Goal: Navigation & Orientation: Understand site structure

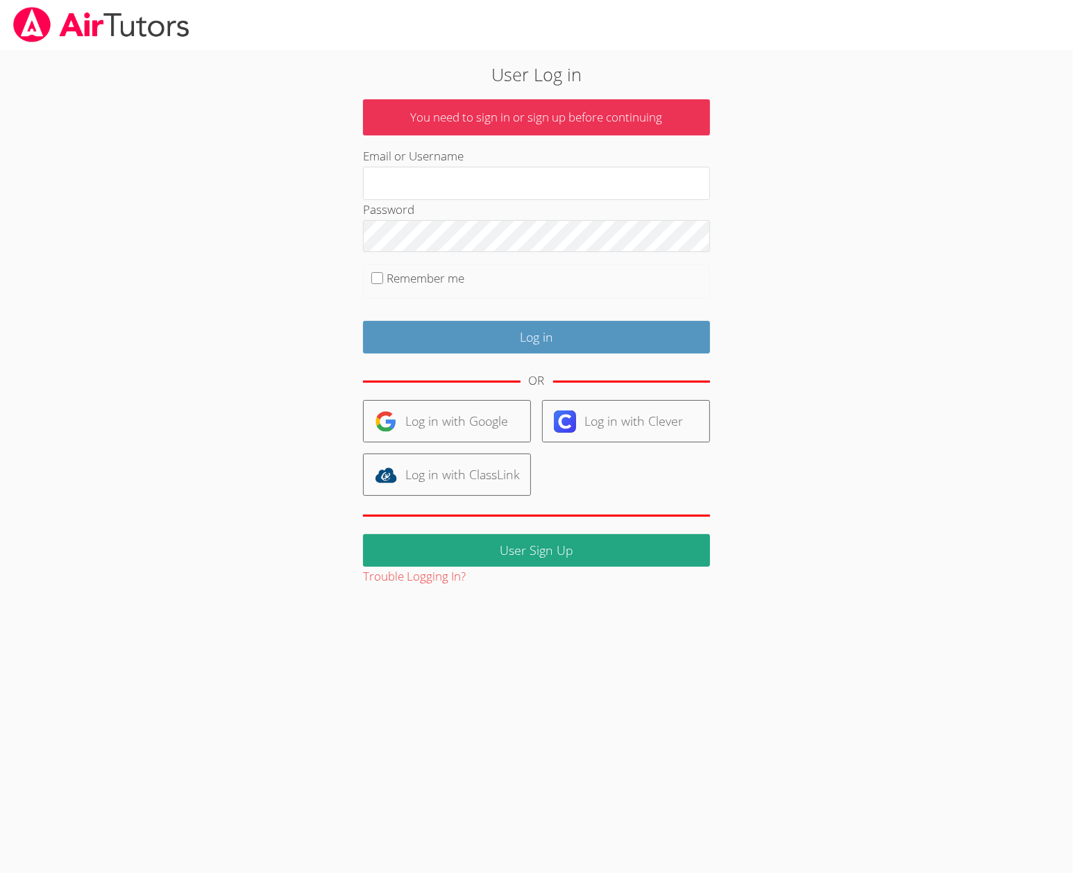
type input "[EMAIL_ADDRESS][DOMAIN_NAME]"
click at [422, 381] on div "OR" at bounding box center [536, 381] width 347 height 38
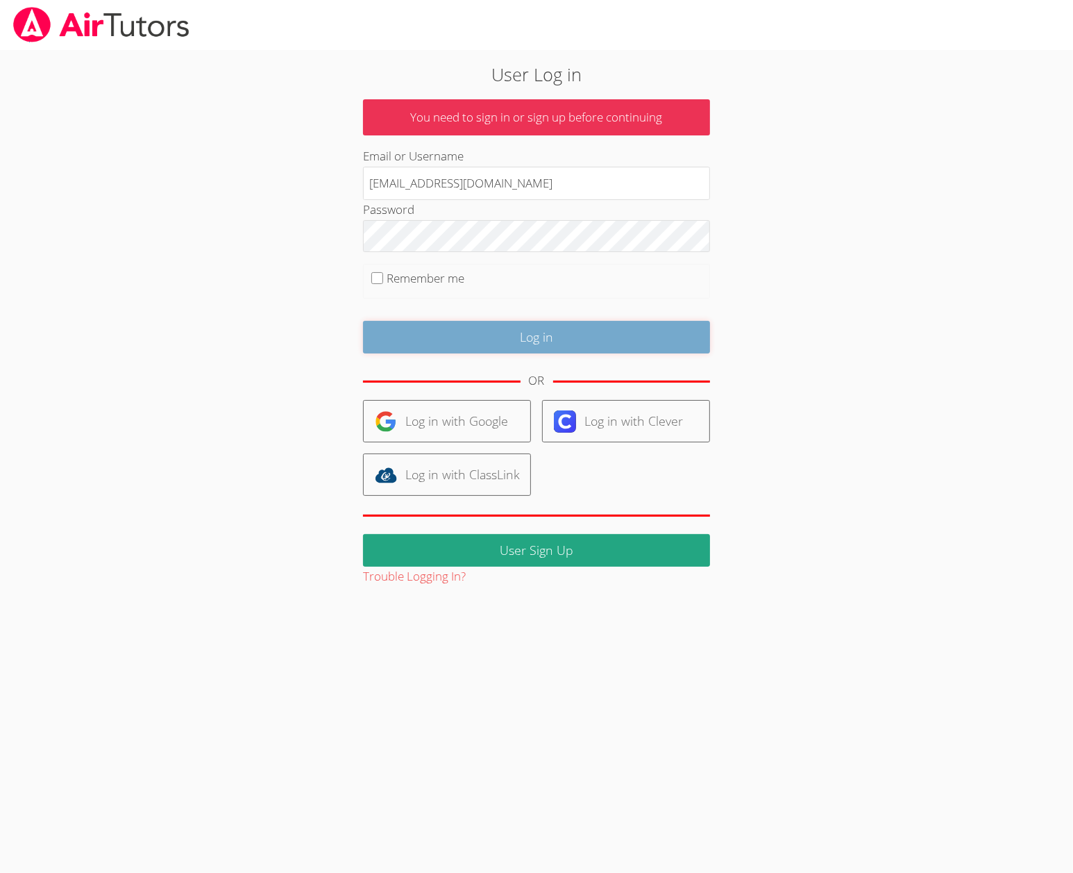
click at [417, 353] on input "Log in" at bounding box center [536, 337] width 347 height 33
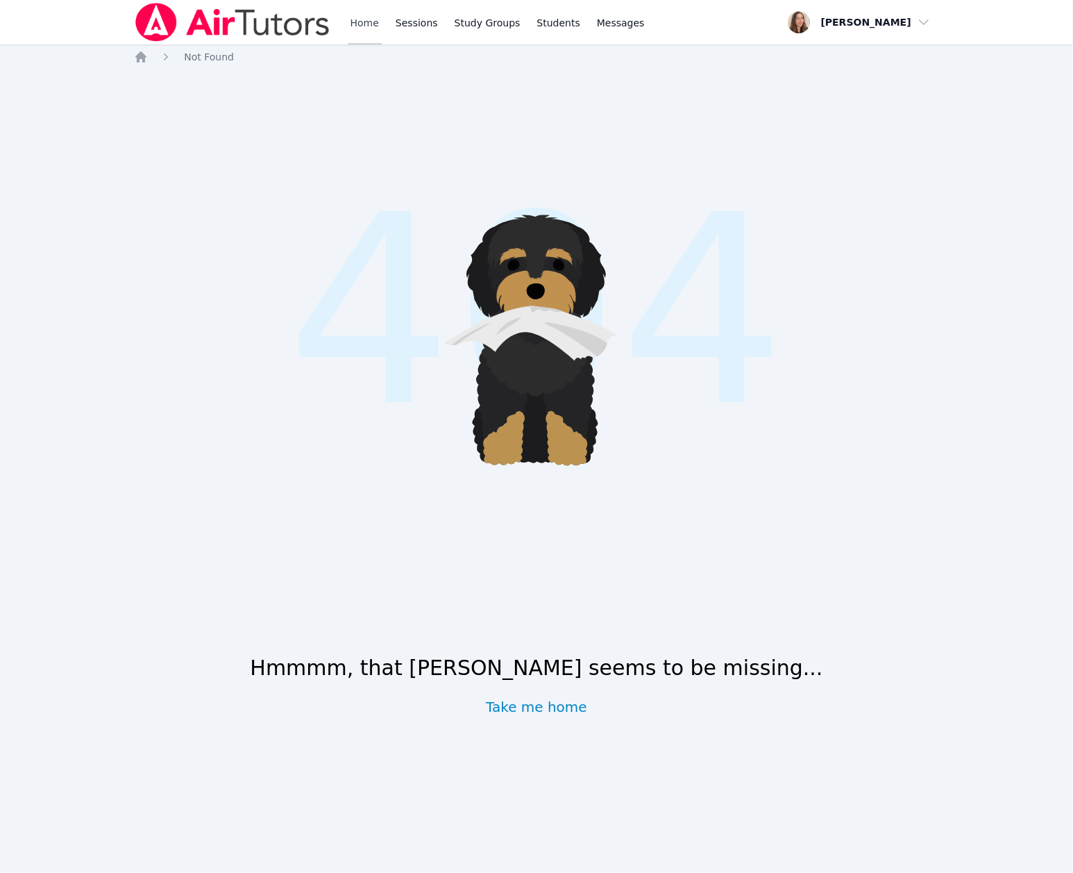
click at [382, 20] on link "Home" at bounding box center [365, 22] width 34 height 44
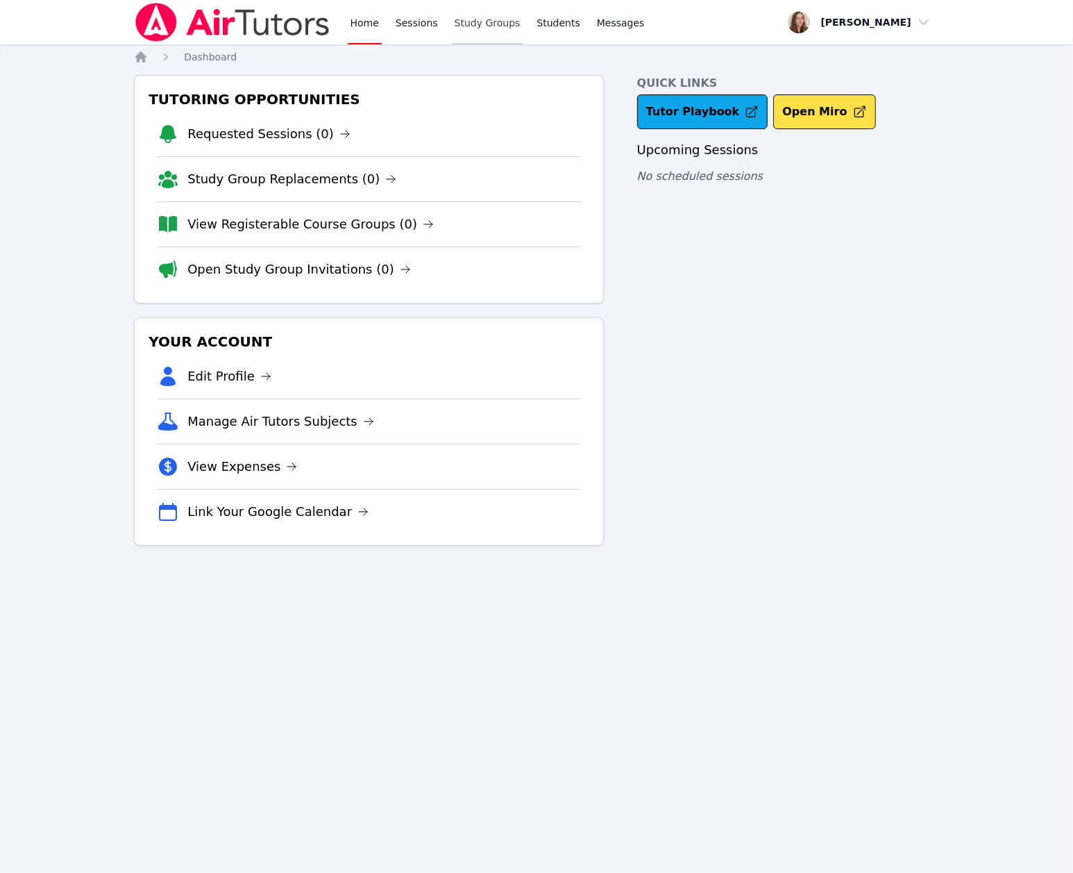
click at [523, 27] on link "Study Groups" at bounding box center [488, 22] width 72 height 44
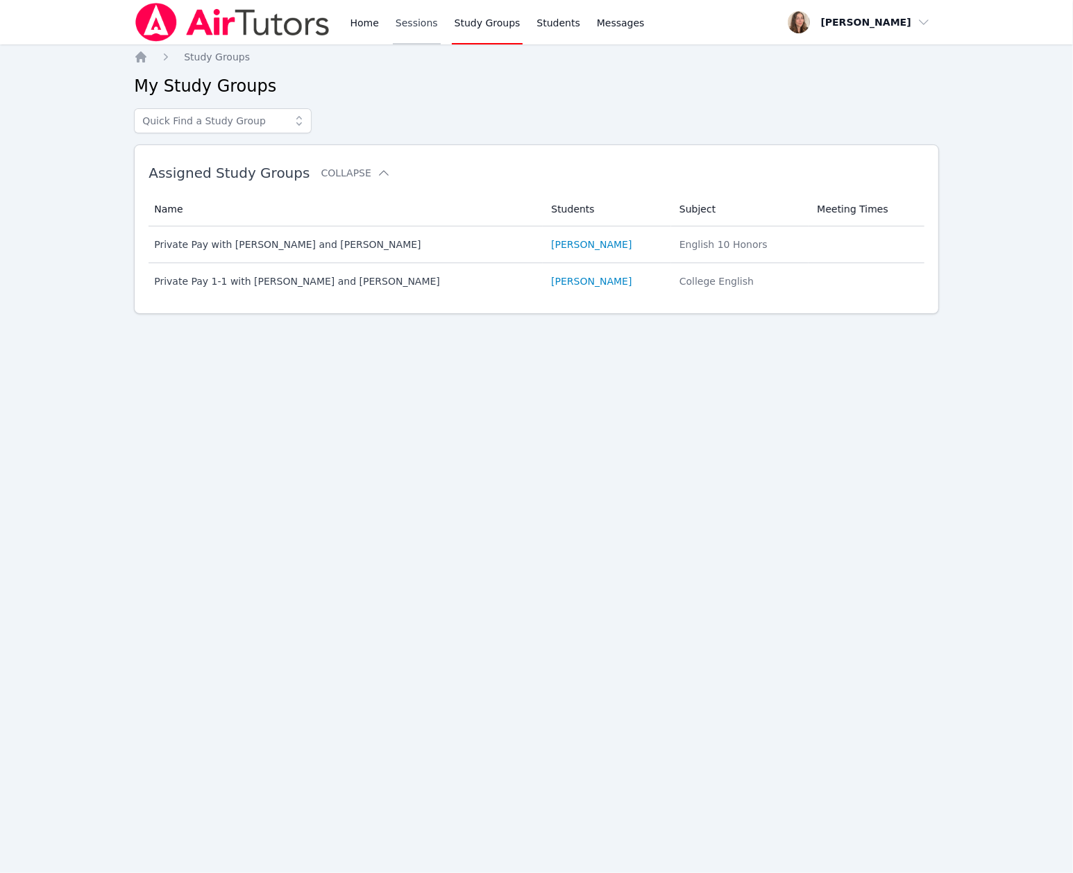
click at [441, 34] on link "Sessions" at bounding box center [417, 22] width 48 height 44
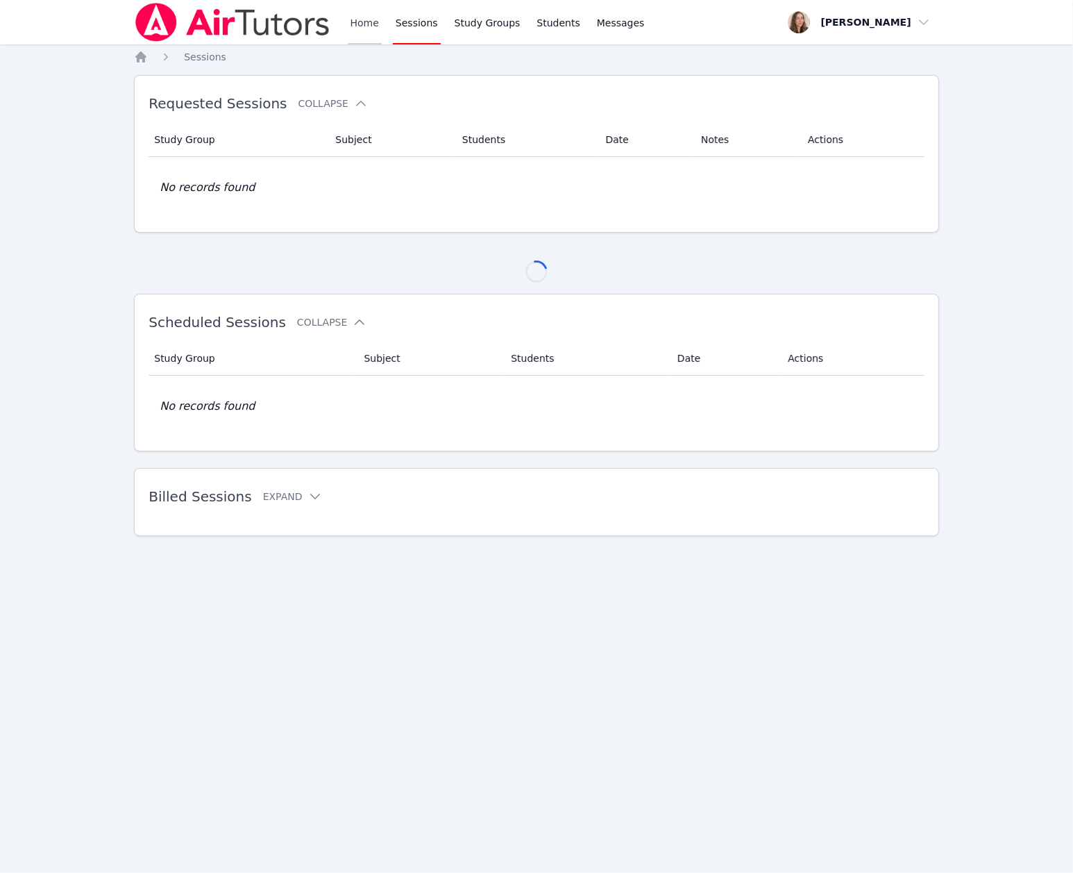
click at [382, 27] on link "Home" at bounding box center [365, 22] width 34 height 44
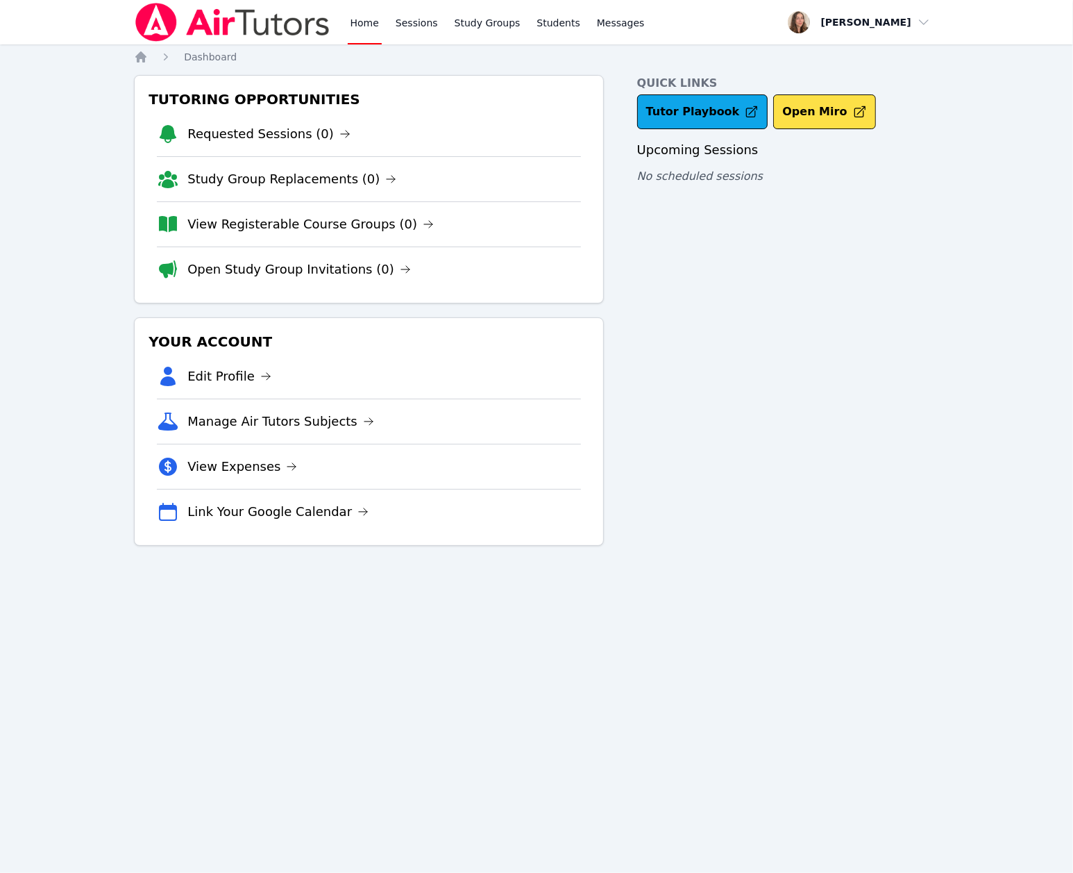
click at [238, 29] on img at bounding box center [232, 22] width 196 height 39
